Goal: Task Accomplishment & Management: Complete application form

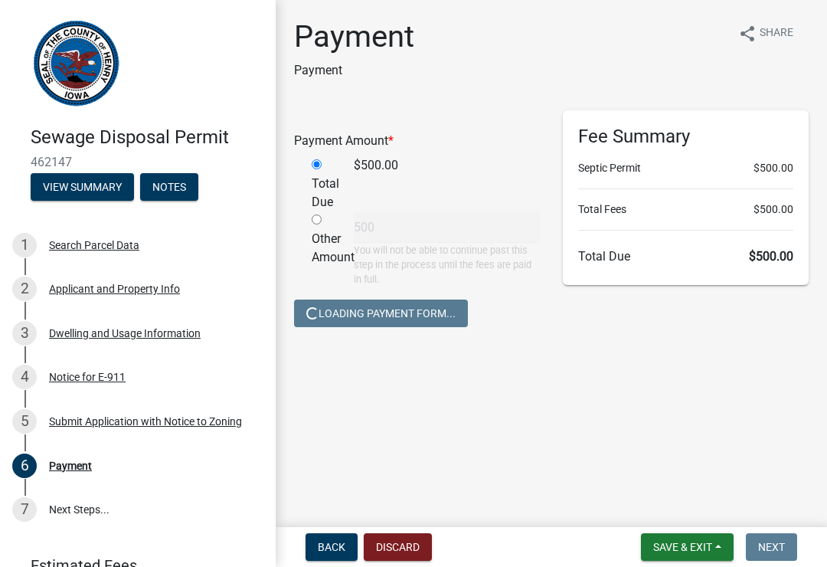
click at [701, 542] on span "Save & Exit" at bounding box center [682, 547] width 59 height 12
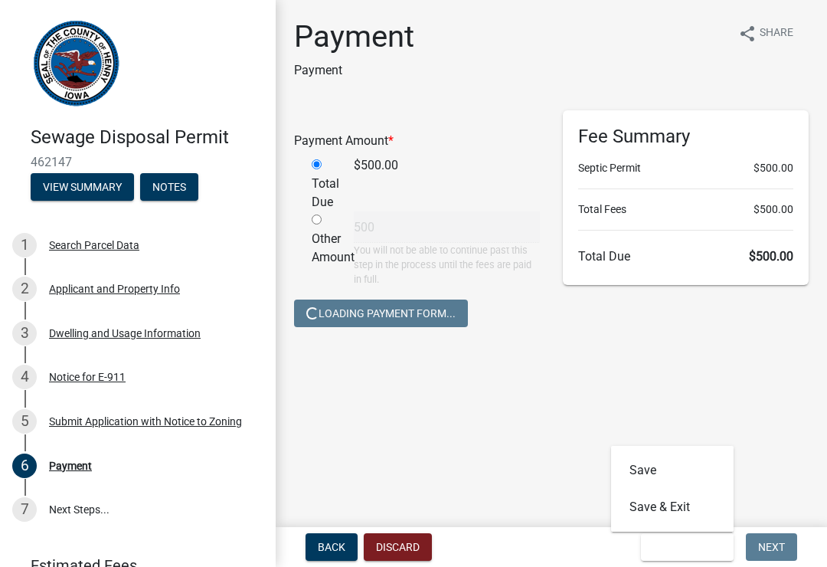
click at [667, 512] on button "Save & Exit" at bounding box center [672, 507] width 123 height 37
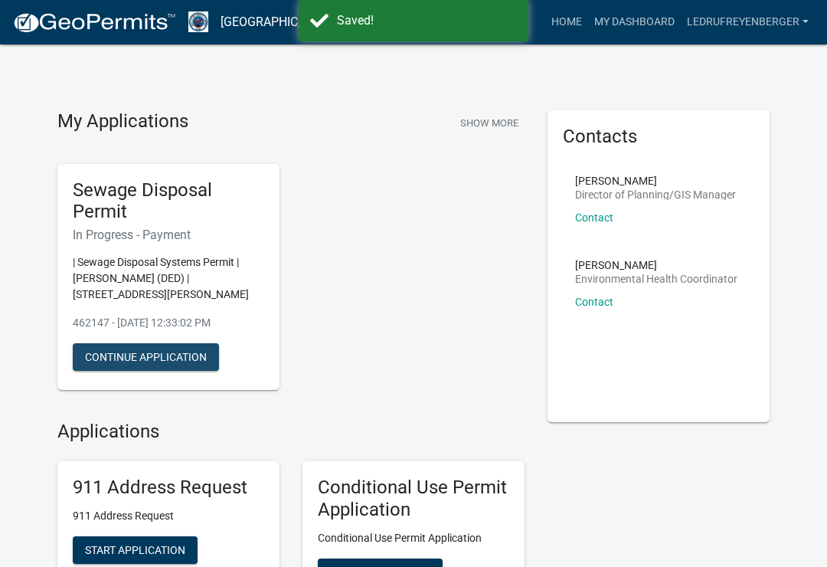
click at [183, 359] on button "Continue Application" at bounding box center [146, 357] width 146 height 28
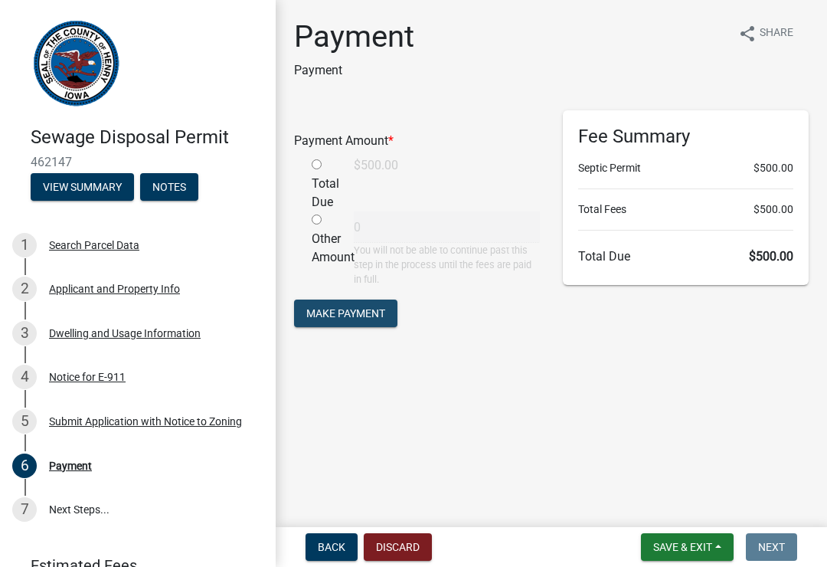
click at [354, 311] on span "Make Payment" at bounding box center [345, 312] width 79 height 12
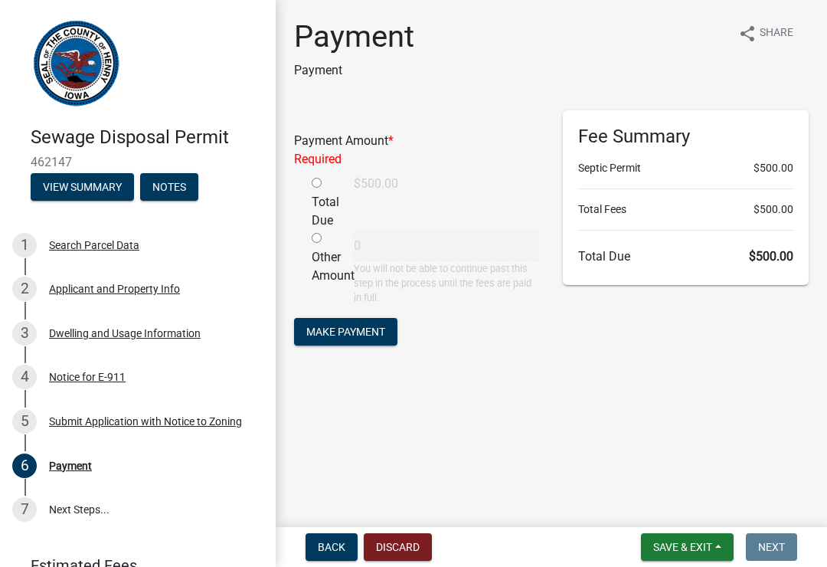
click at [322, 180] on input "radio" at bounding box center [317, 183] width 10 height 10
radio input "true"
type input "500"
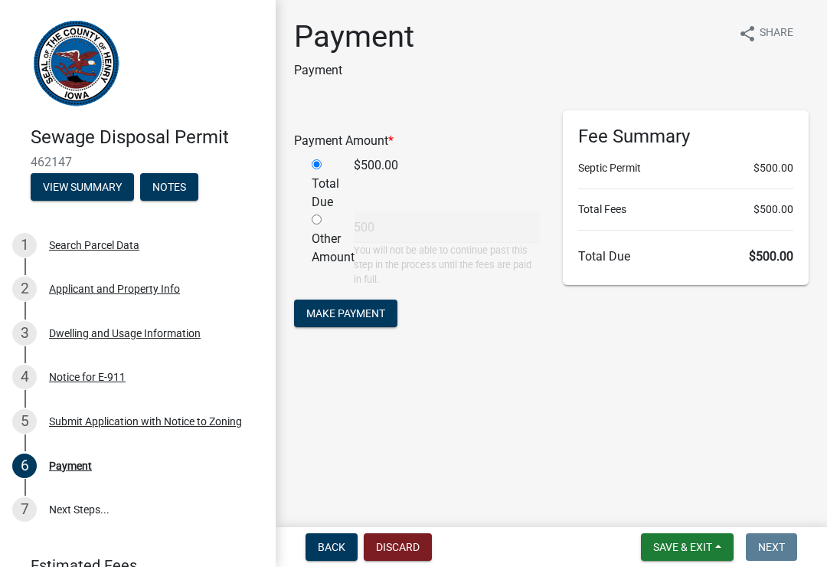
click at [360, 313] on span "Make Payment" at bounding box center [345, 312] width 79 height 12
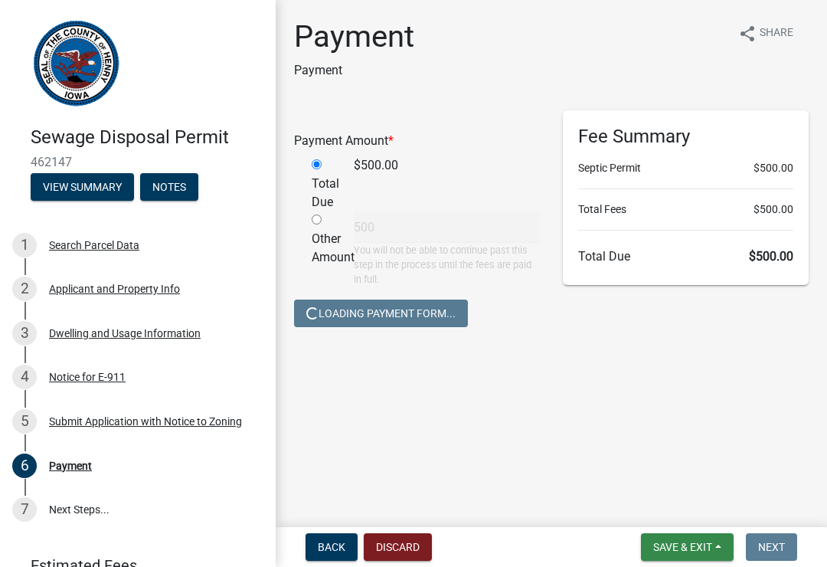
click at [699, 552] on span "Save & Exit" at bounding box center [682, 547] width 59 height 12
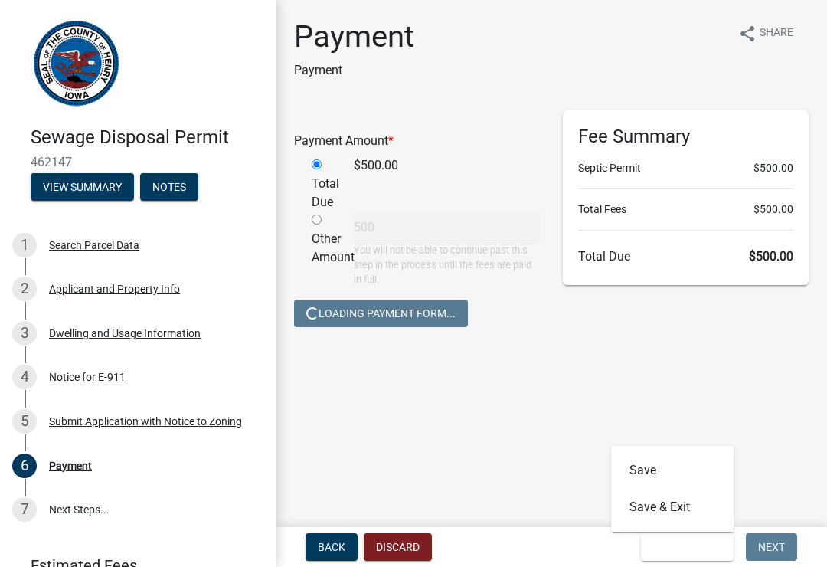
click at [682, 509] on button "Save & Exit" at bounding box center [672, 507] width 123 height 37
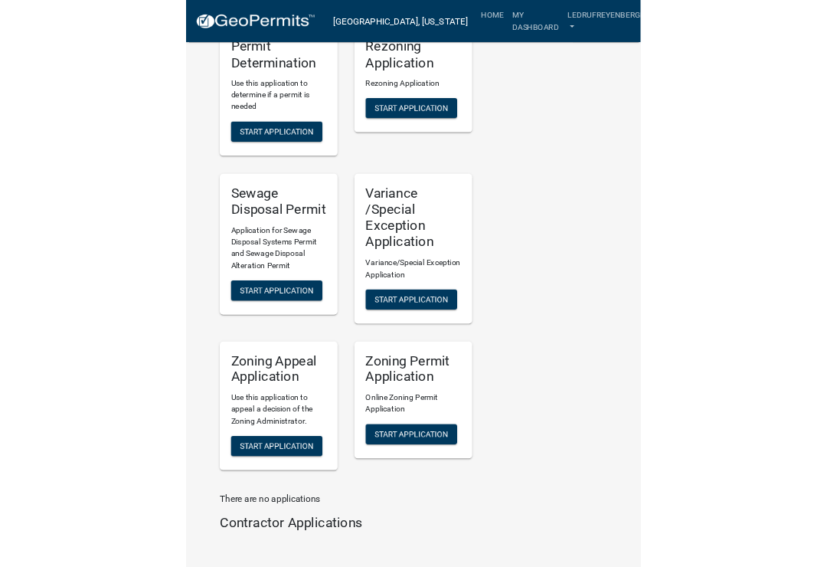
scroll to position [784, 0]
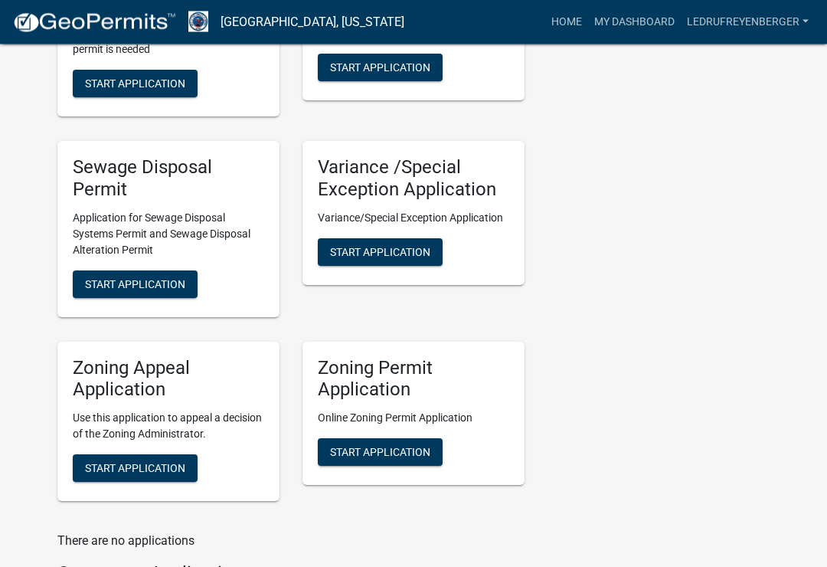
scroll to position [939, 0]
